Goal: Task Accomplishment & Management: Use online tool/utility

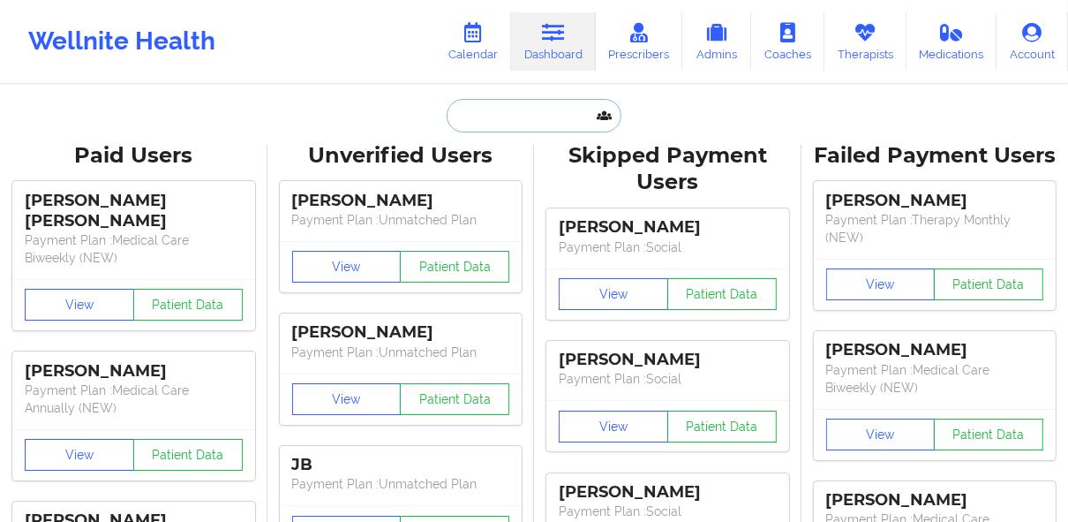
click at [532, 112] on input "text" at bounding box center [534, 116] width 175 height 34
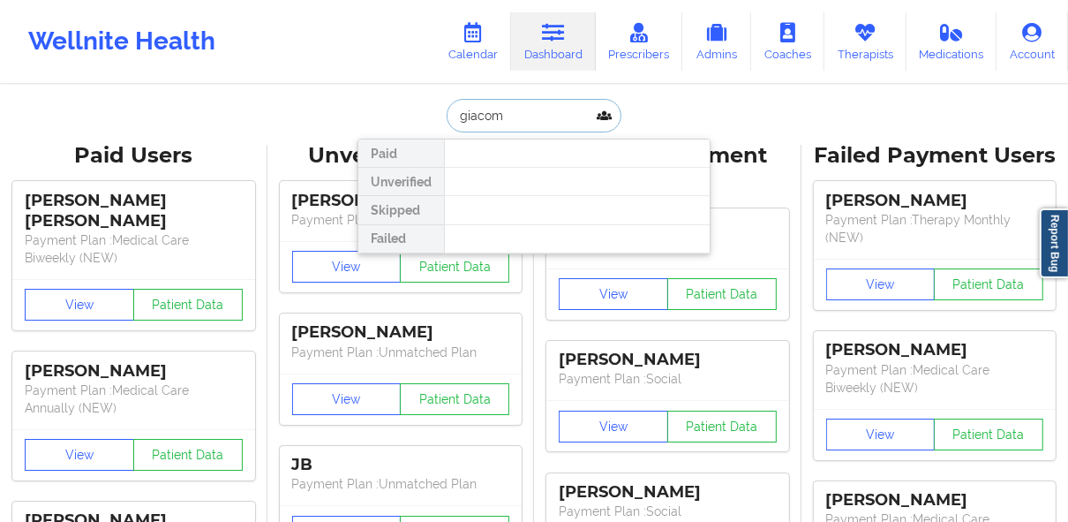
type input "[PERSON_NAME]"
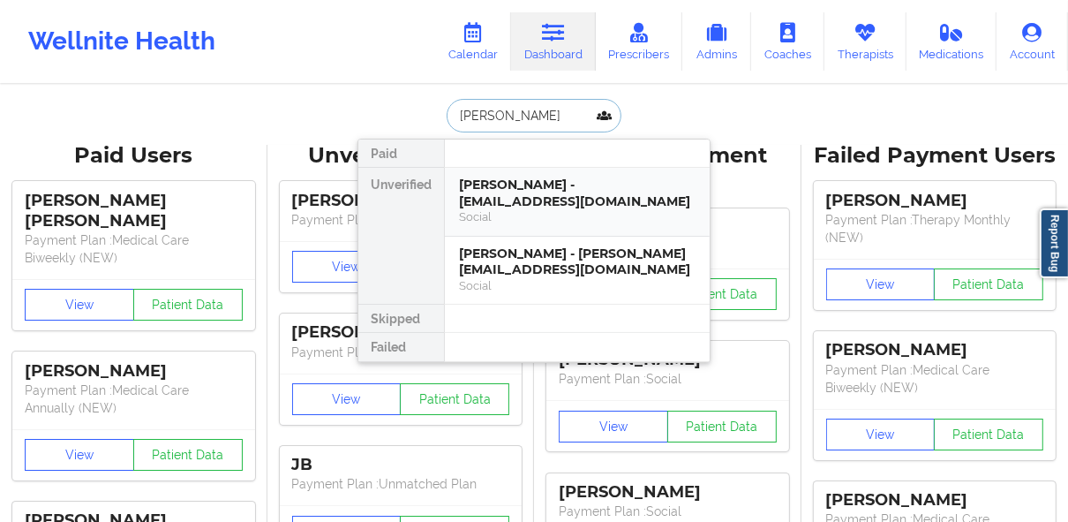
click at [548, 183] on div "[PERSON_NAME] - [EMAIL_ADDRESS][DOMAIN_NAME]" at bounding box center [577, 193] width 237 height 33
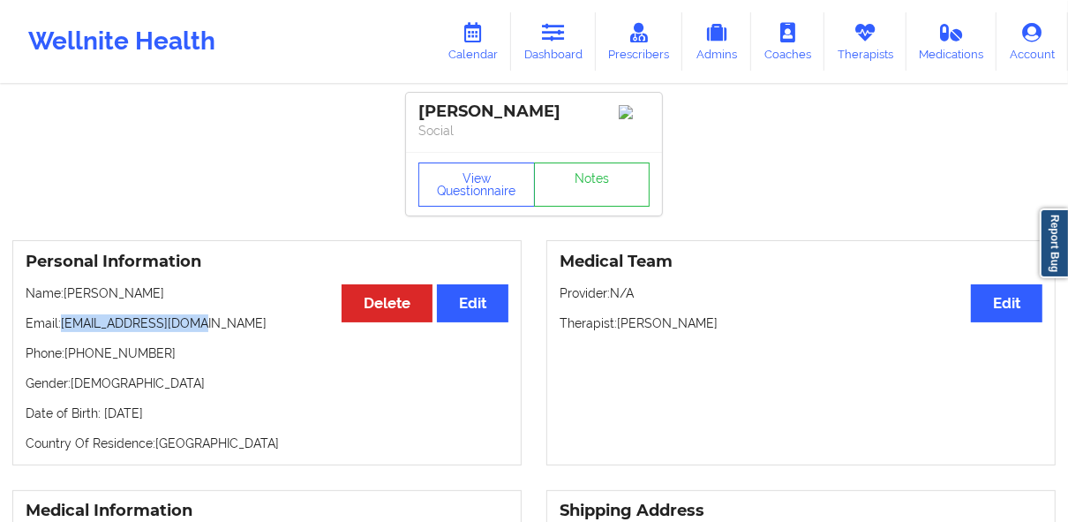
drag, startPoint x: 71, startPoint y: 324, endPoint x: 201, endPoint y: 320, distance: 130.7
click at [200, 321] on p "Email: [EMAIL_ADDRESS][DOMAIN_NAME]" at bounding box center [267, 323] width 483 height 18
copy p "[EMAIL_ADDRESS][DOMAIN_NAME]"
click at [478, 36] on icon at bounding box center [473, 32] width 23 height 19
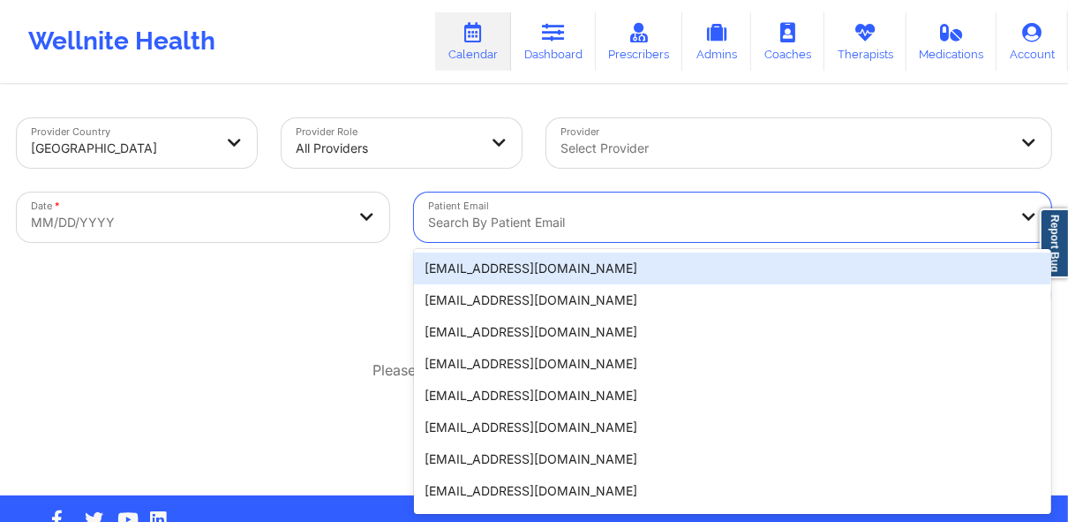
click at [538, 215] on div at bounding box center [717, 222] width 579 height 21
paste input "[EMAIL_ADDRESS][DOMAIN_NAME]"
type input "[EMAIL_ADDRESS][DOMAIN_NAME]"
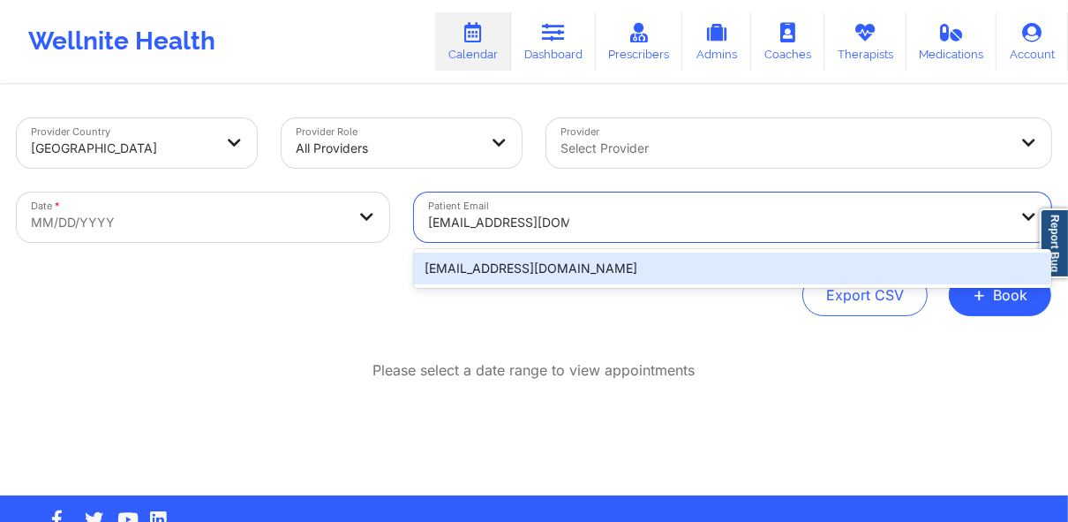
click at [469, 260] on div "[EMAIL_ADDRESS][DOMAIN_NAME]" at bounding box center [732, 268] width 637 height 32
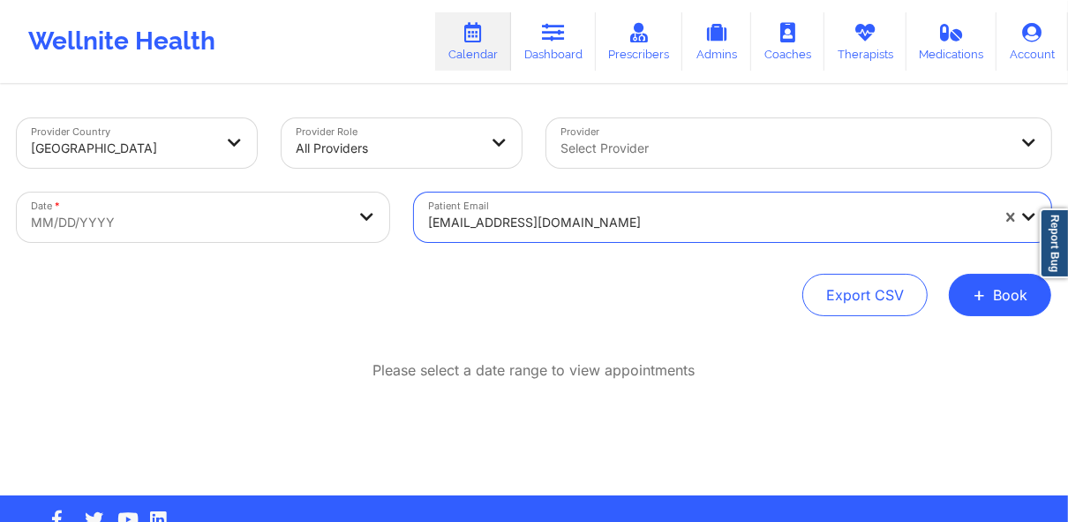
click at [183, 233] on body "Wellnite Health Calendar Dashboard Prescribers Admins Coaches Therapists Medica…" at bounding box center [534, 261] width 1068 height 522
select select "2025-8"
select select "2025-9"
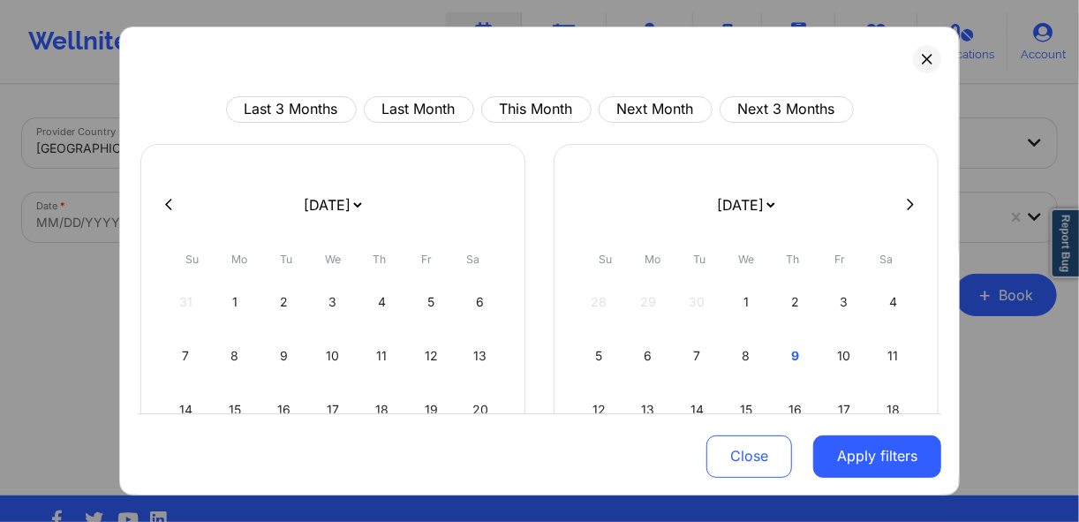
click at [172, 215] on div at bounding box center [539, 205] width 803 height 26
click at [169, 206] on icon at bounding box center [168, 204] width 7 height 13
select select "2025-7"
select select "2025-8"
click at [169, 206] on icon at bounding box center [168, 204] width 7 height 13
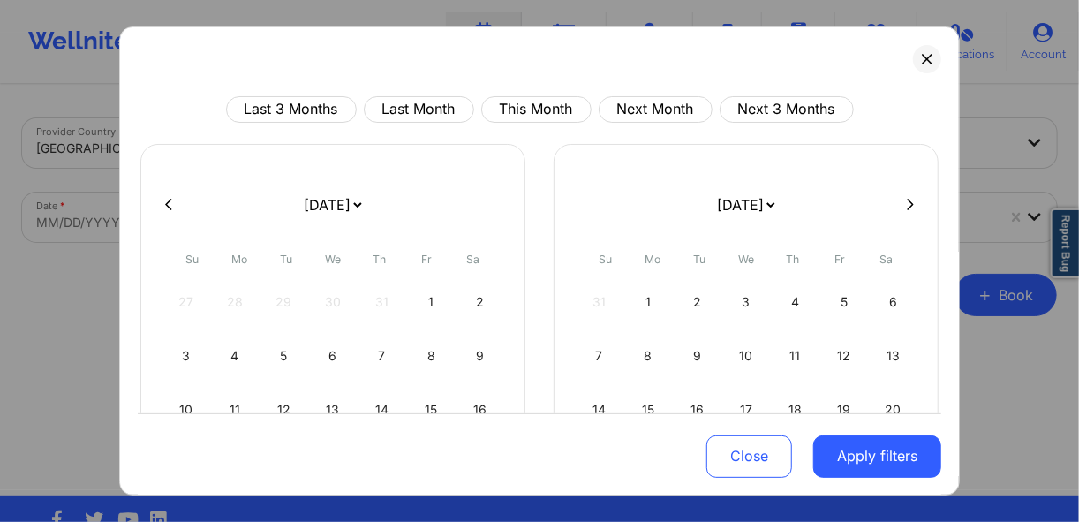
select select "2025-6"
select select "2025-7"
click at [162, 214] on div at bounding box center [539, 205] width 803 height 26
click at [168, 209] on icon at bounding box center [168, 204] width 7 height 13
select select "2025-5"
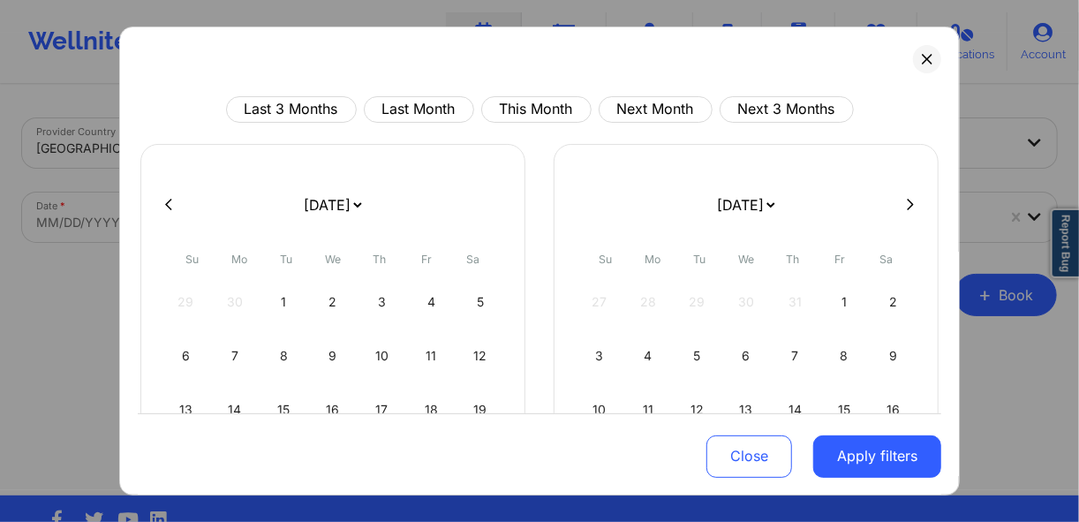
select select "2025-6"
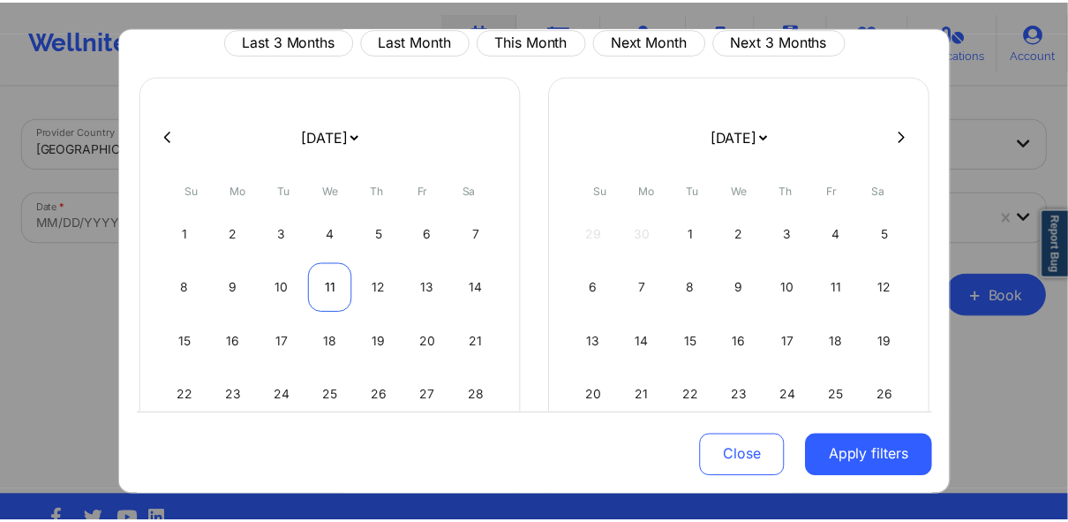
scroll to position [71, 0]
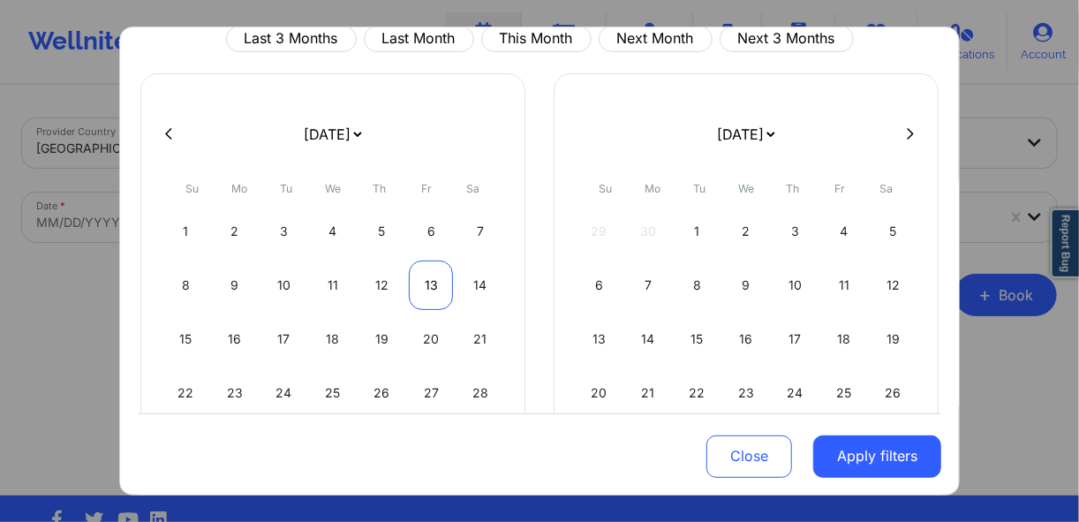
click at [431, 285] on div "13" at bounding box center [431, 284] width 45 height 49
select select "2025-5"
select select "2025-6"
select select "2025-5"
select select "2025-6"
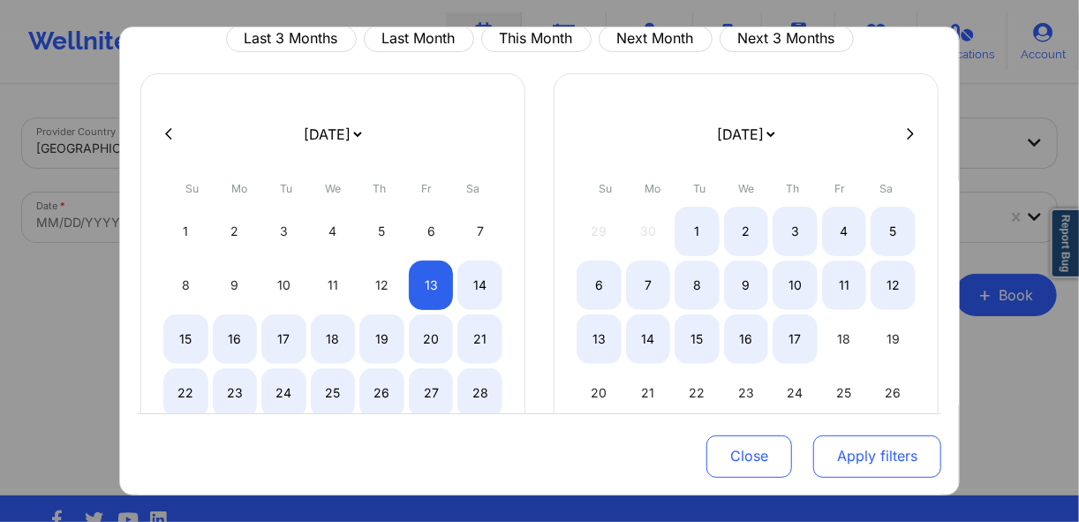
select select "2025-5"
select select "2025-6"
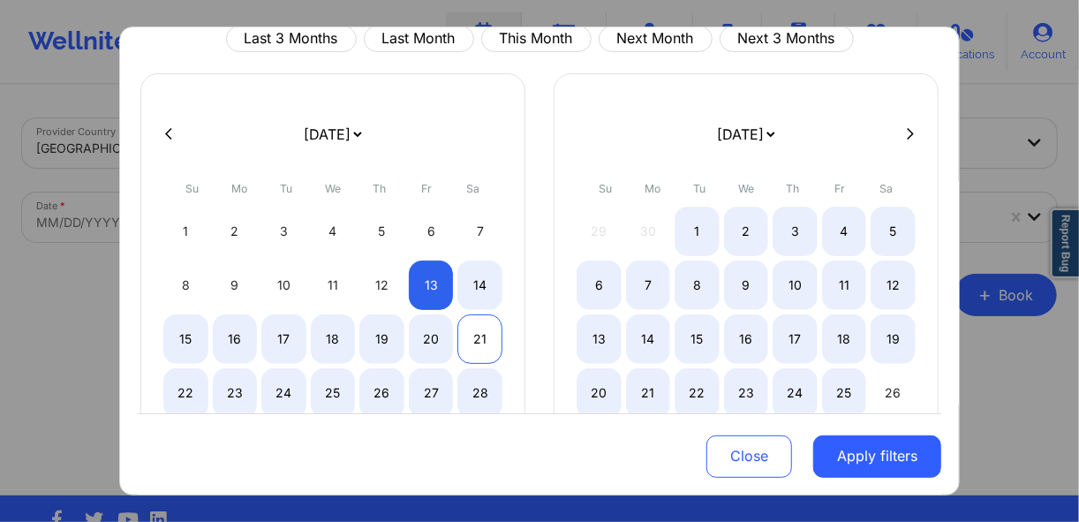
select select "2025-5"
select select "2025-6"
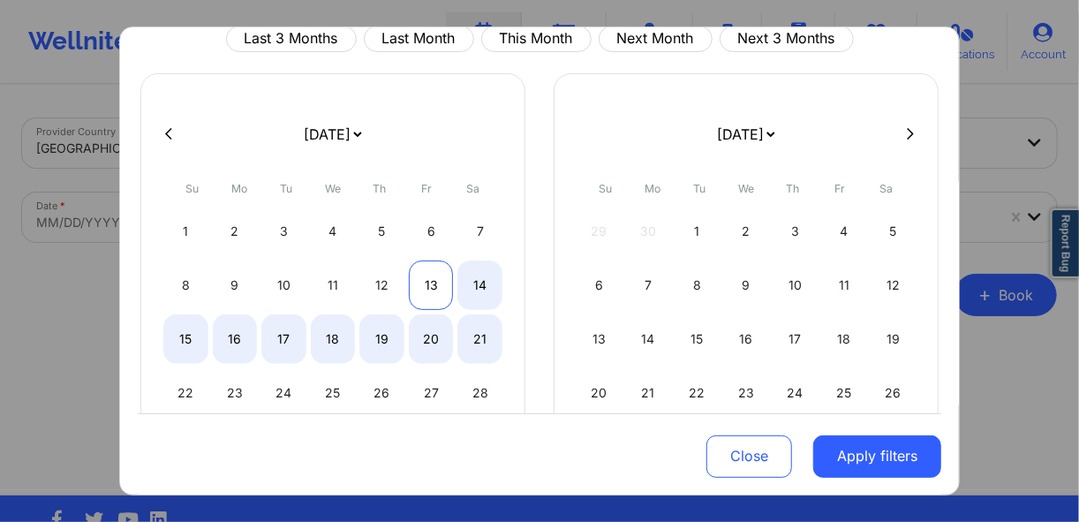
select select "2025-5"
select select "2025-6"
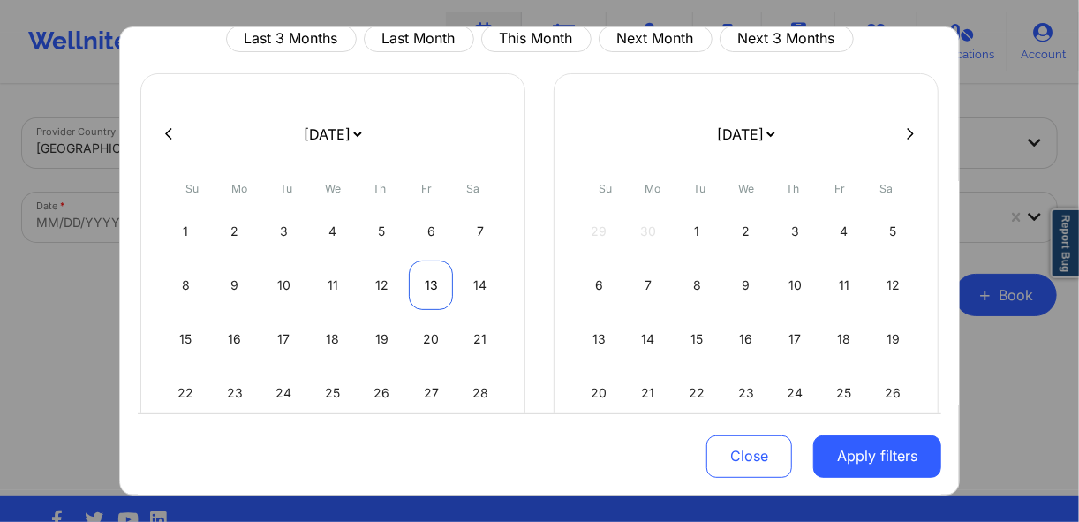
click at [439, 295] on div "13" at bounding box center [431, 284] width 45 height 49
select select "2025-5"
select select "2025-6"
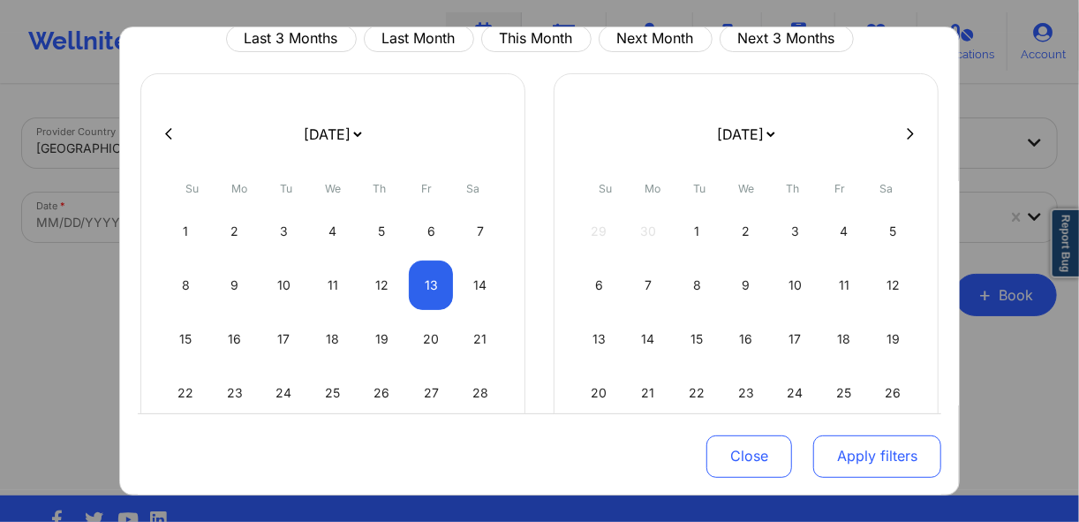
click at [857, 456] on button "Apply filters" at bounding box center [877, 455] width 128 height 42
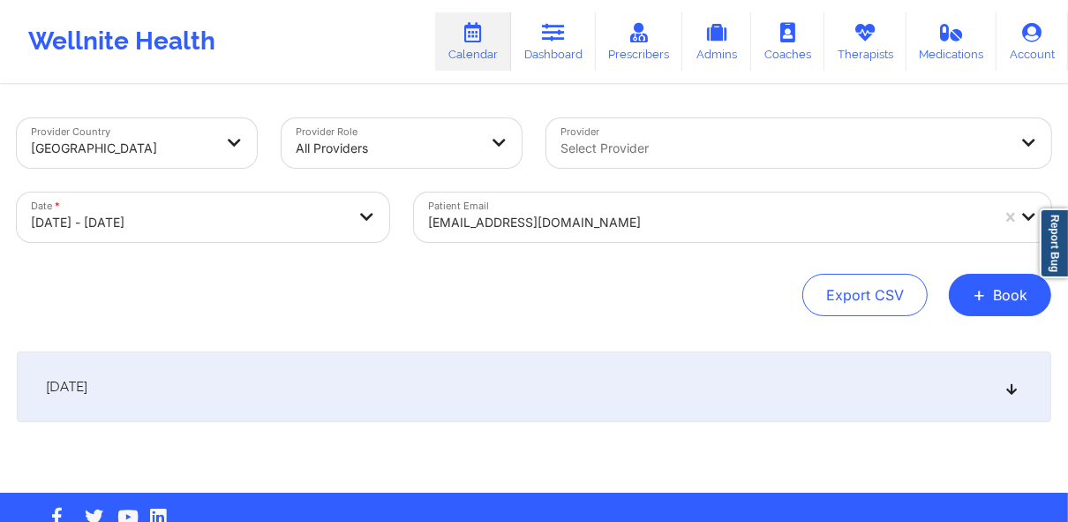
click at [431, 372] on div "[DATE]" at bounding box center [534, 386] width 1035 height 71
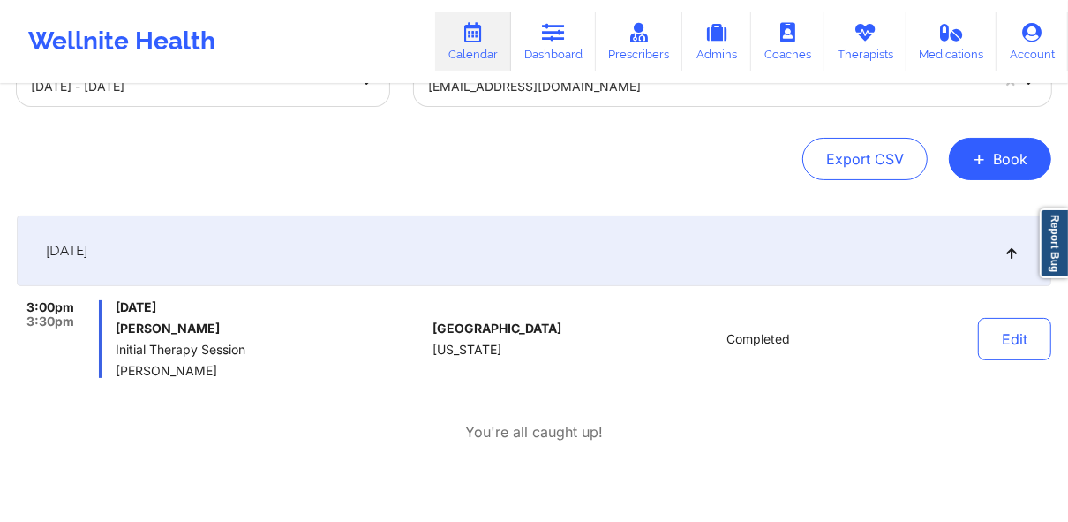
scroll to position [141, 0]
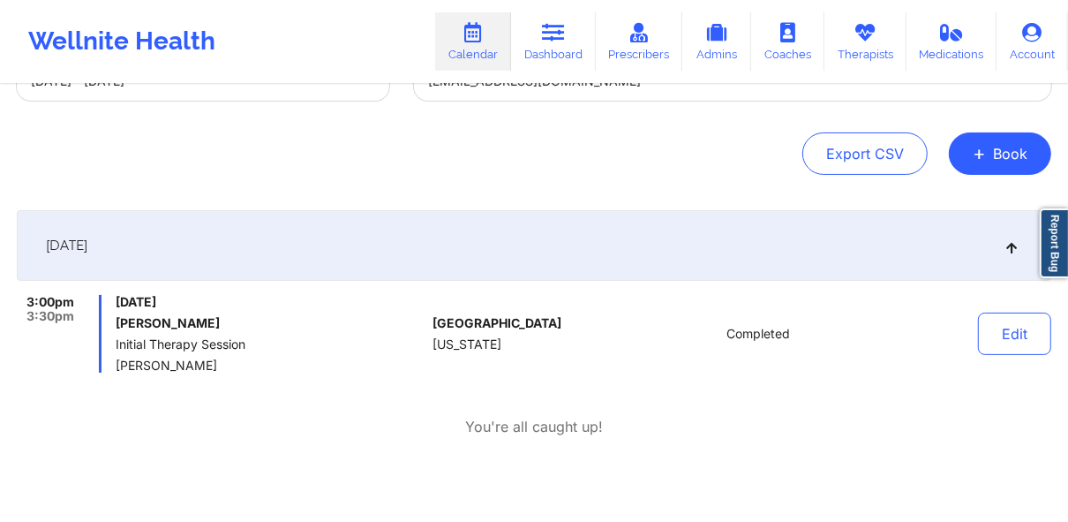
drag, startPoint x: 230, startPoint y: 362, endPoint x: 114, endPoint y: 368, distance: 116.7
click at [114, 368] on div "3:00pm 3:30pm [DATE] [PERSON_NAME] Initial Therapy Session [PERSON_NAME]" at bounding box center [221, 334] width 409 height 78
copy span "[PERSON_NAME]"
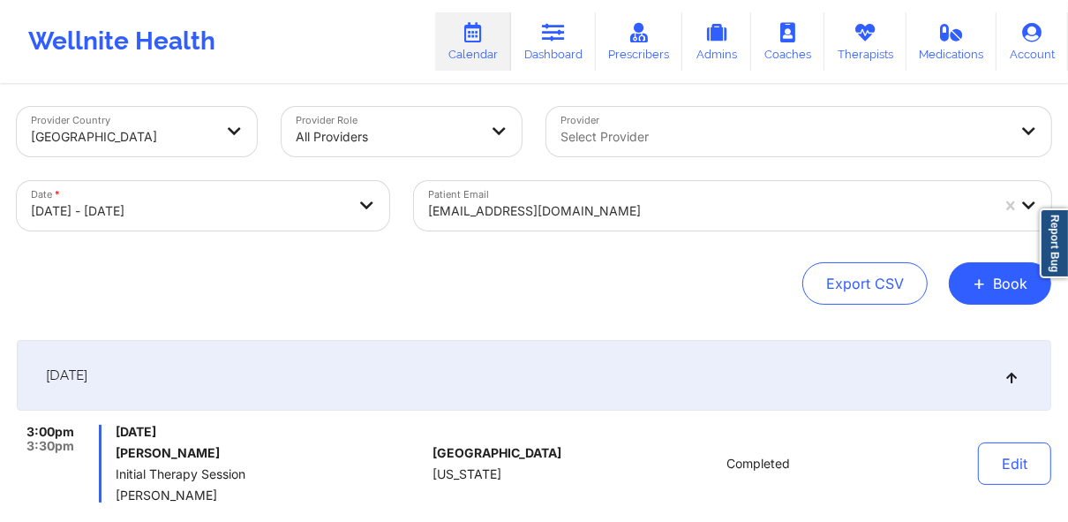
scroll to position [0, 0]
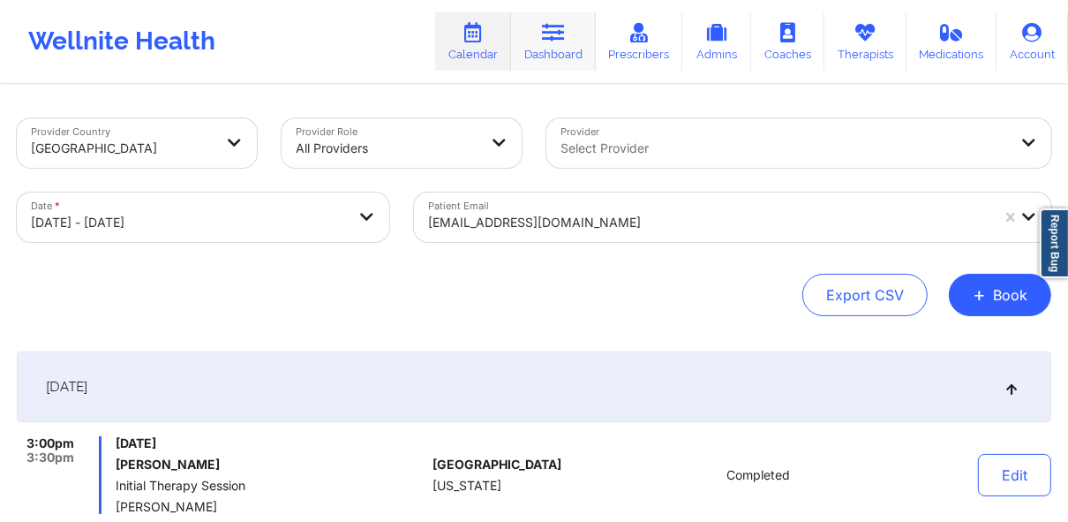
click at [550, 46] on link "Dashboard" at bounding box center [553, 41] width 85 height 58
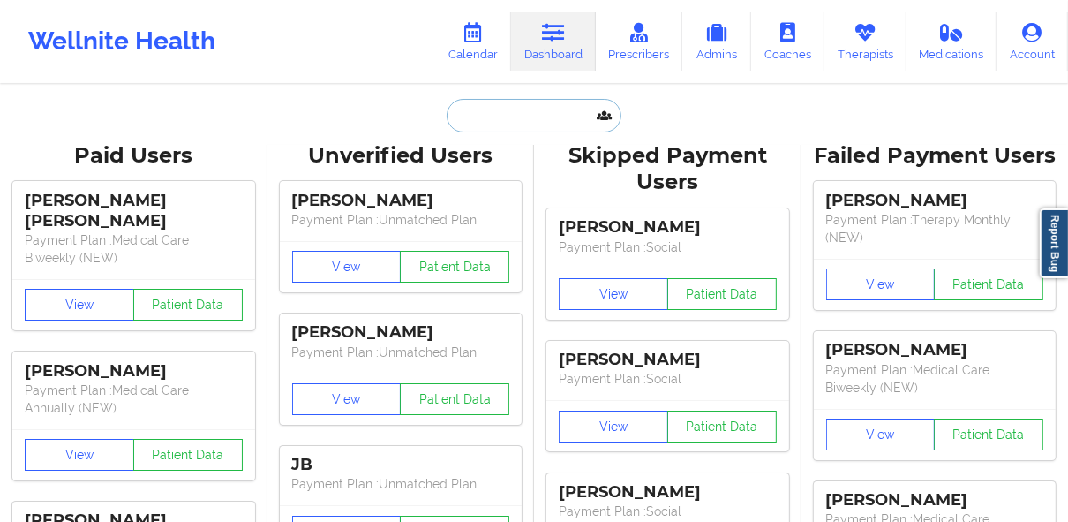
click at [541, 120] on input "text" at bounding box center [534, 116] width 175 height 34
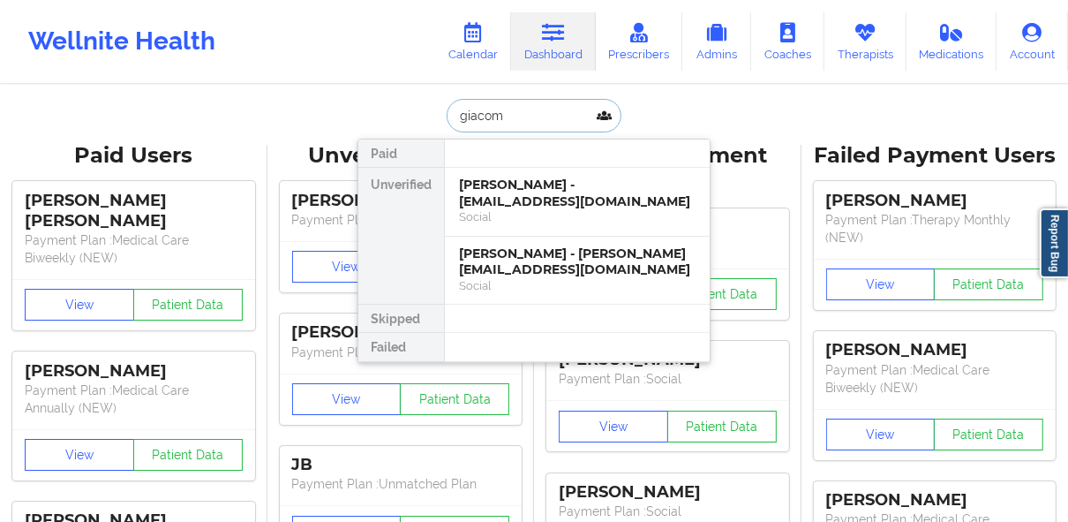
type input "[PERSON_NAME]"
click at [536, 179] on div "[PERSON_NAME] - [EMAIL_ADDRESS][DOMAIN_NAME]" at bounding box center [577, 193] width 237 height 33
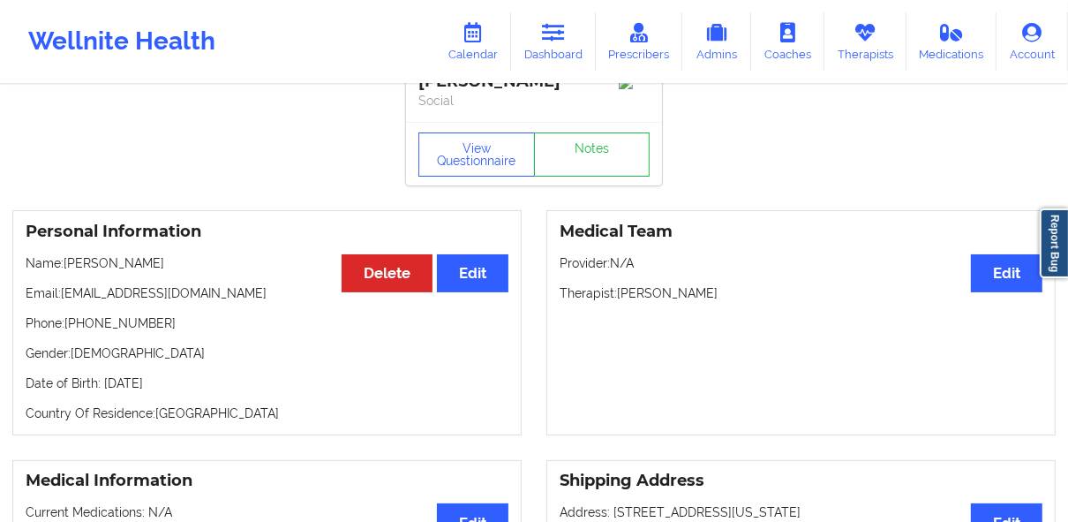
scroll to position [71, 0]
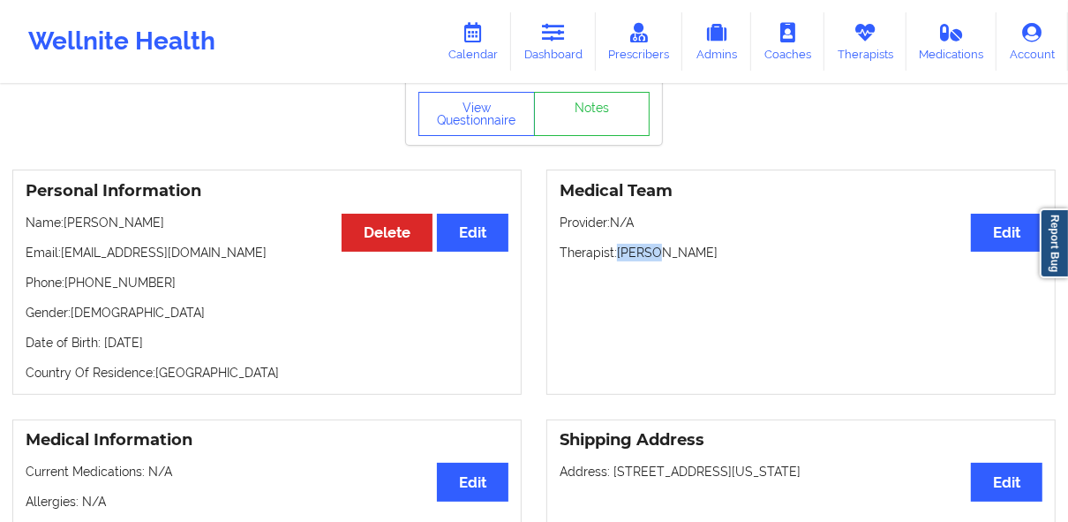
drag, startPoint x: 659, startPoint y: 248, endPoint x: 619, endPoint y: 252, distance: 39.9
click at [619, 252] on p "Therapist: [PERSON_NAME]" at bounding box center [801, 253] width 483 height 18
copy p "[PERSON_NAME]"
